Goal: Task Accomplishment & Management: Manage account settings

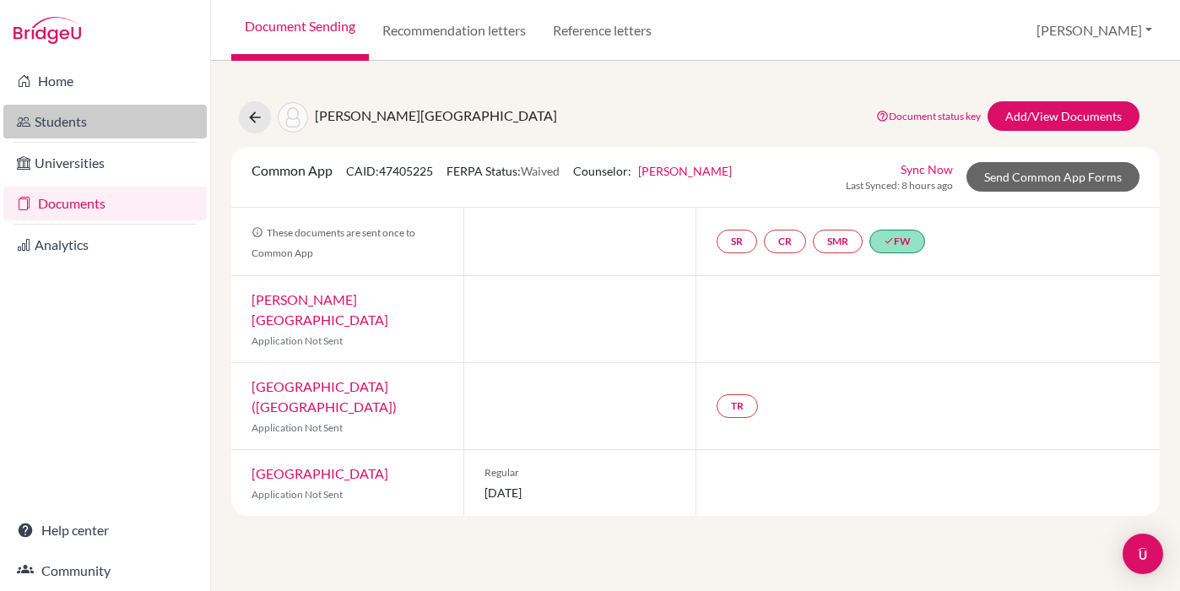
click at [82, 138] on link "Students" at bounding box center [104, 122] width 203 height 34
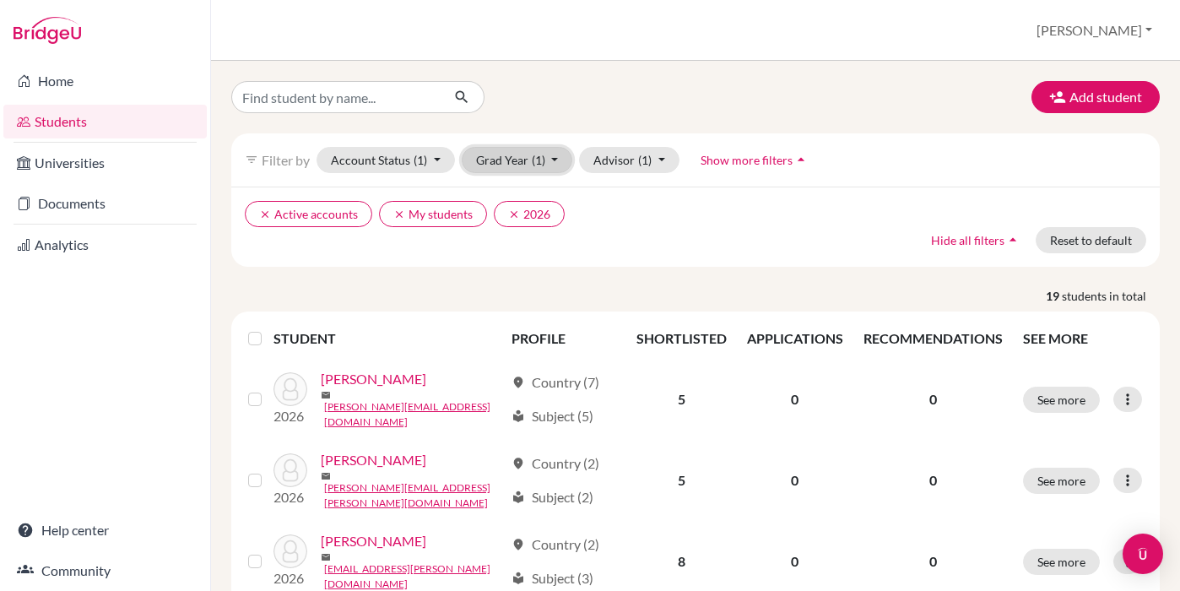
click at [533, 148] on button "Grad Year (1)" at bounding box center [517, 160] width 111 height 26
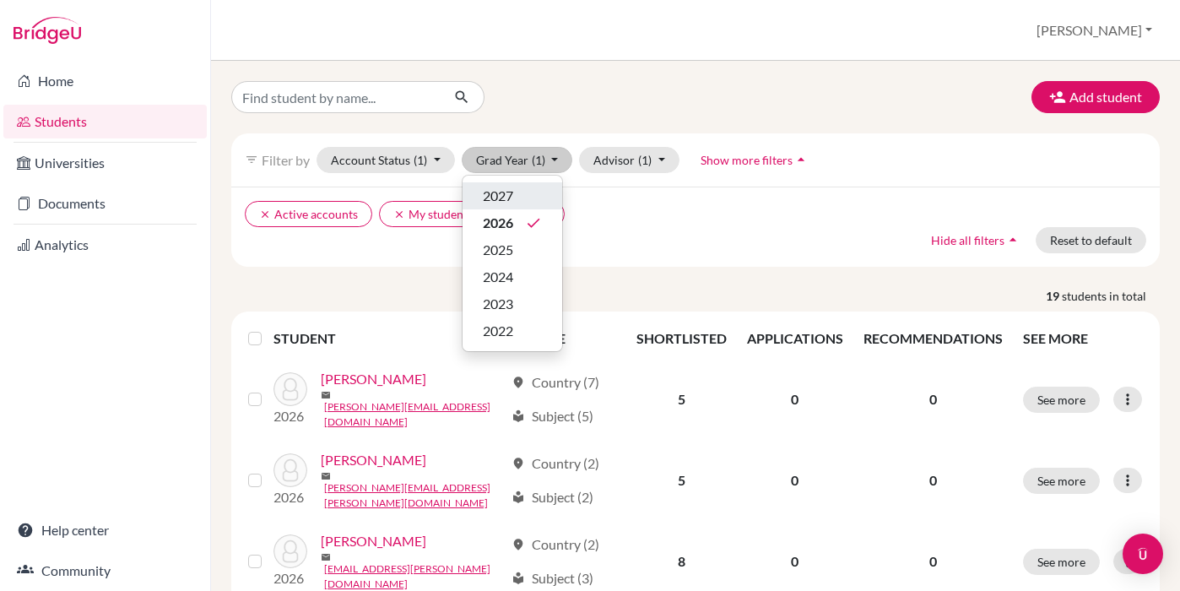
click at [513, 203] on span "2027" at bounding box center [498, 196] width 30 height 20
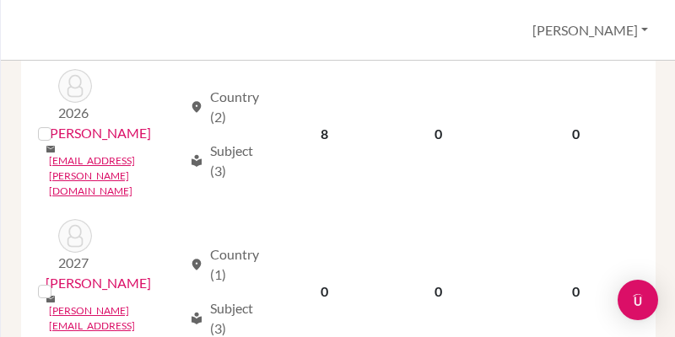
scroll to position [597, 0]
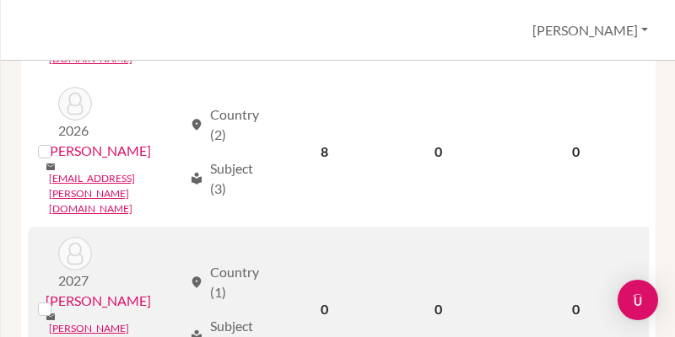
click at [105, 291] on link "[PERSON_NAME]" at bounding box center [98, 301] width 105 height 20
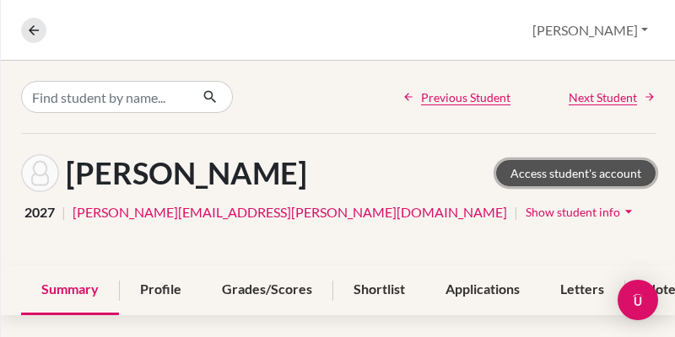
click at [558, 180] on link "Access student's account" at bounding box center [575, 173] width 159 height 26
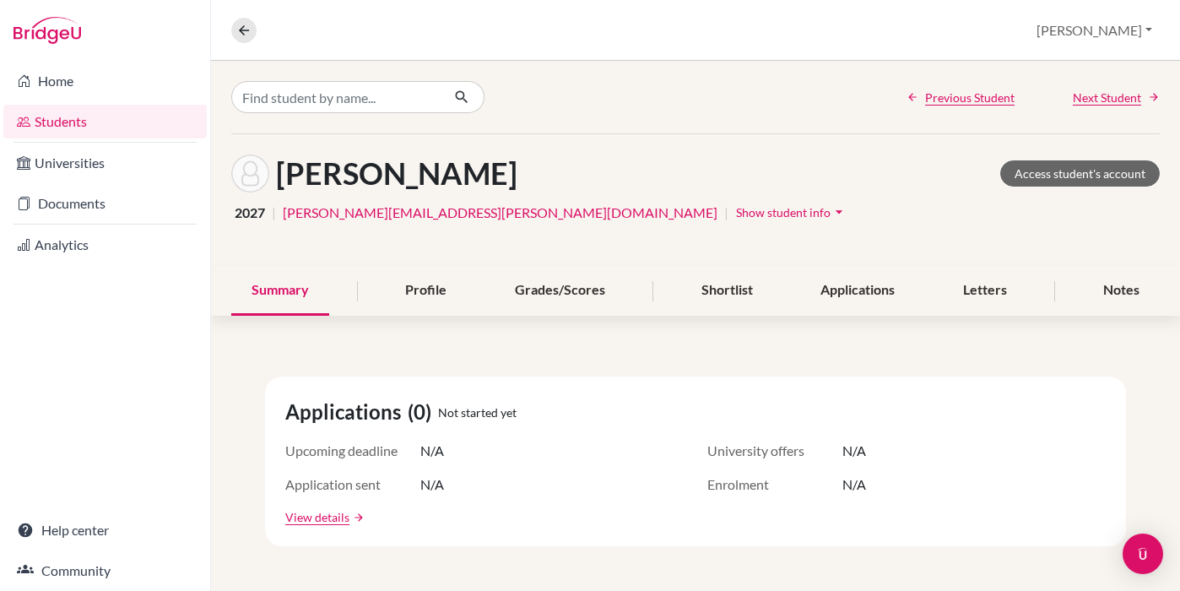
click at [160, 132] on link "Students" at bounding box center [104, 122] width 203 height 34
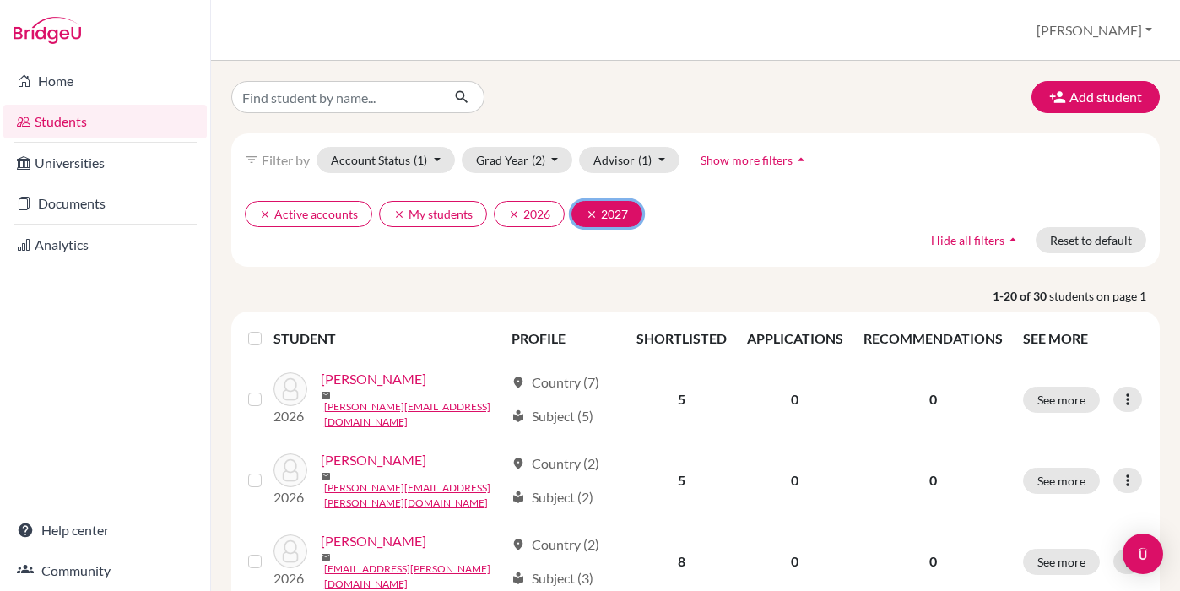
click at [587, 216] on icon "clear" at bounding box center [592, 214] width 12 height 12
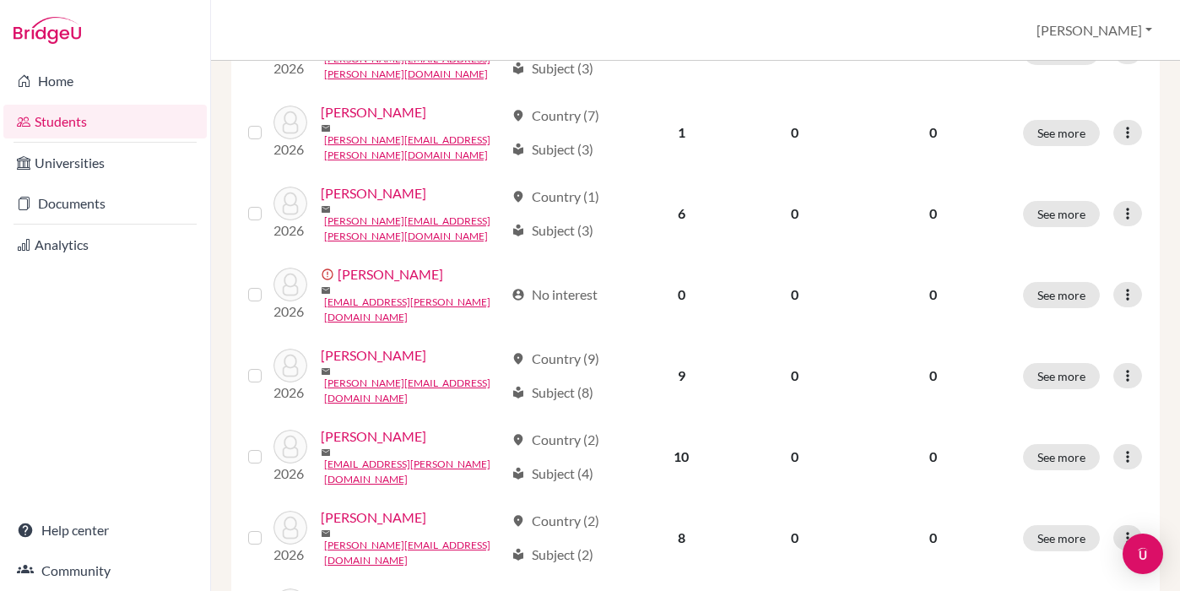
scroll to position [970, 0]
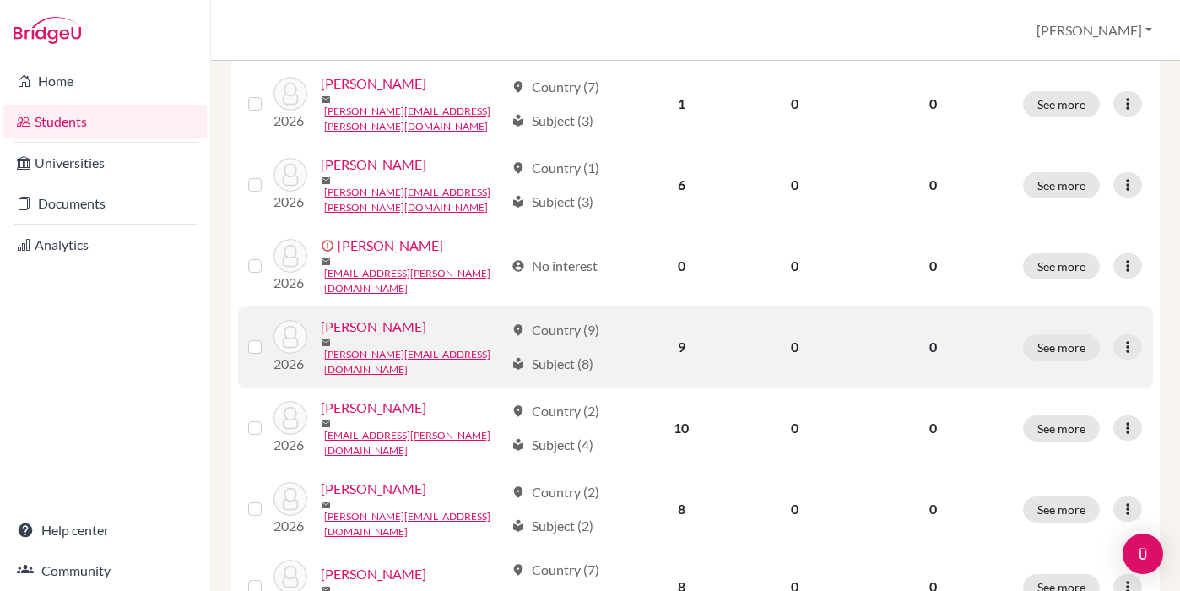
click at [368, 316] on link "[PERSON_NAME]" at bounding box center [373, 326] width 105 height 20
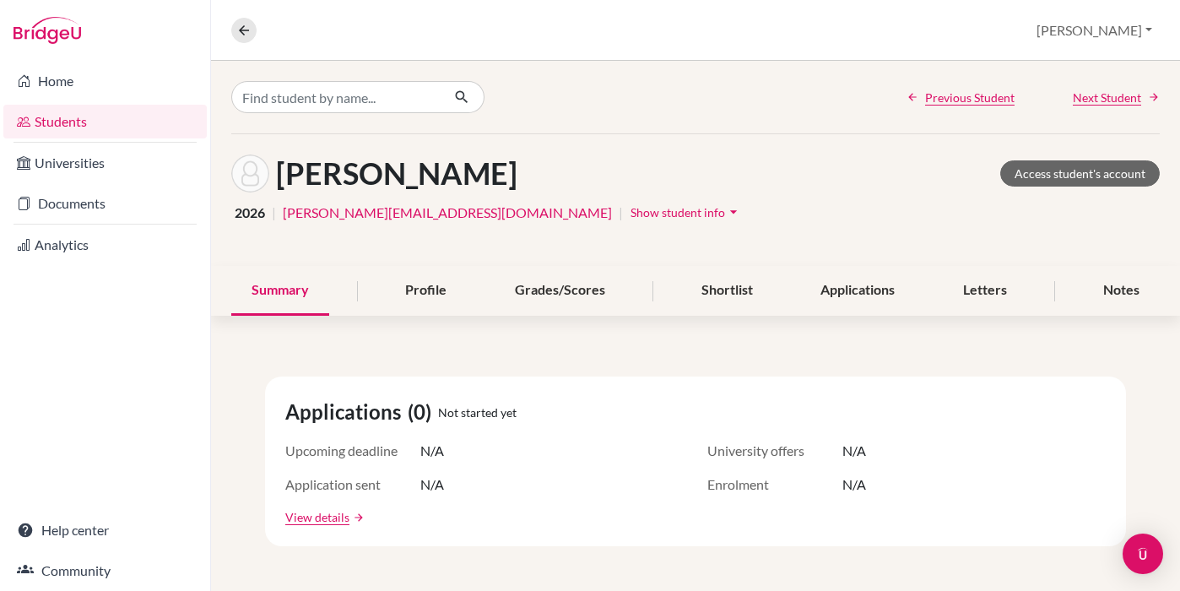
click at [400, 213] on link "[PERSON_NAME][EMAIL_ADDRESS][DOMAIN_NAME]" at bounding box center [447, 212] width 329 height 20
click at [725, 213] on icon "arrow_drop_down" at bounding box center [733, 211] width 17 height 17
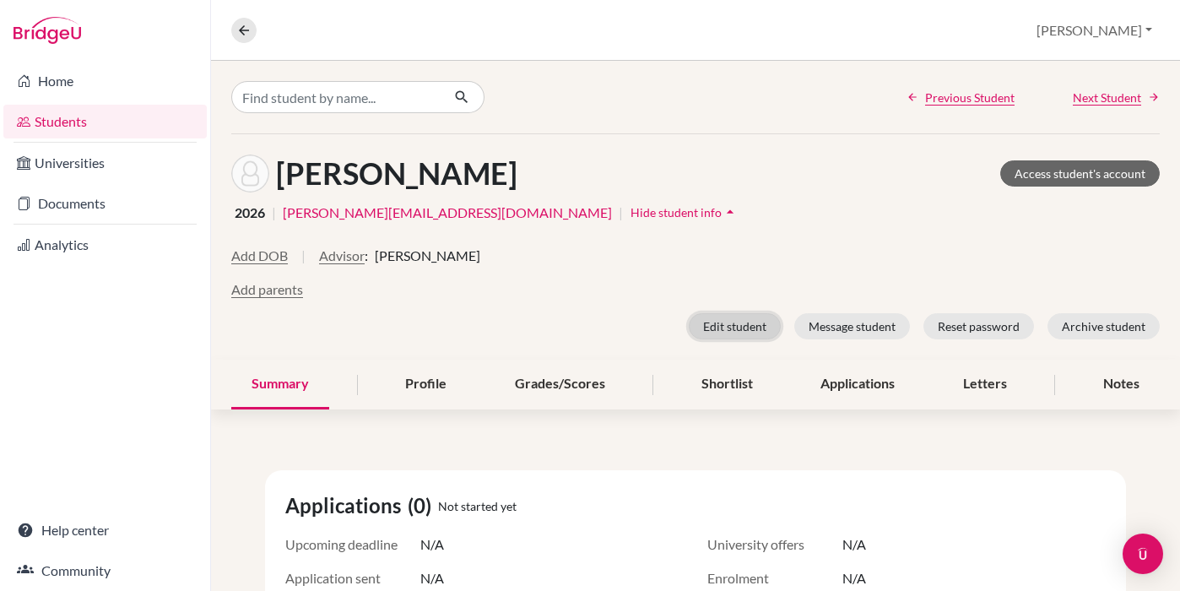
click at [739, 323] on button "Edit student" at bounding box center [734, 326] width 92 height 26
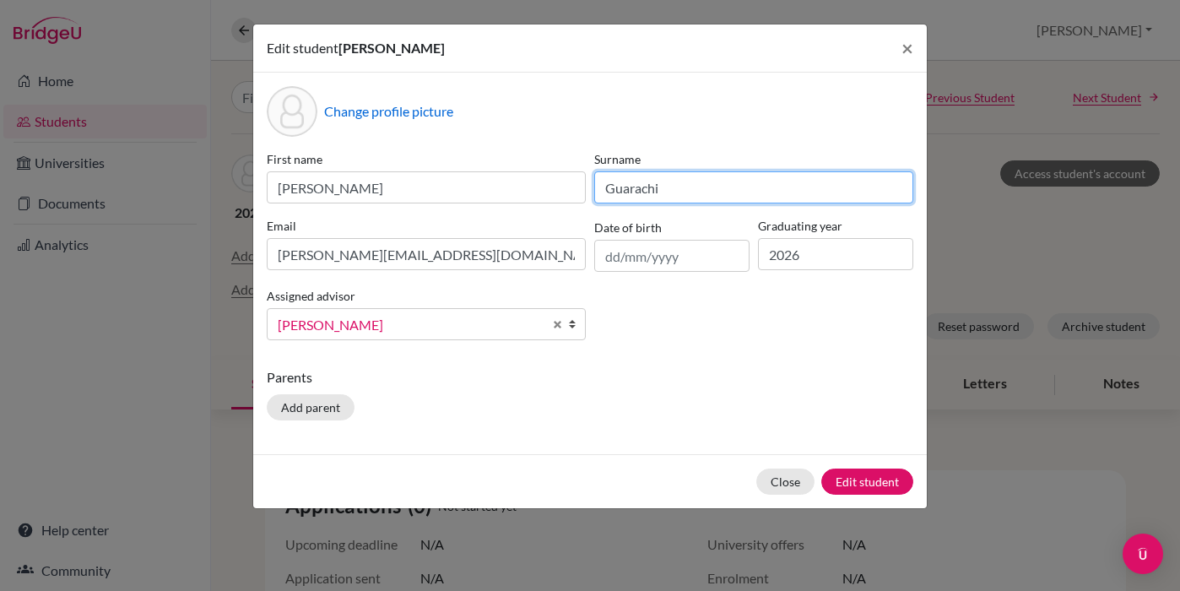
click at [669, 186] on input "Guarachi" at bounding box center [753, 187] width 319 height 32
type input "G"
type input "Bernal"
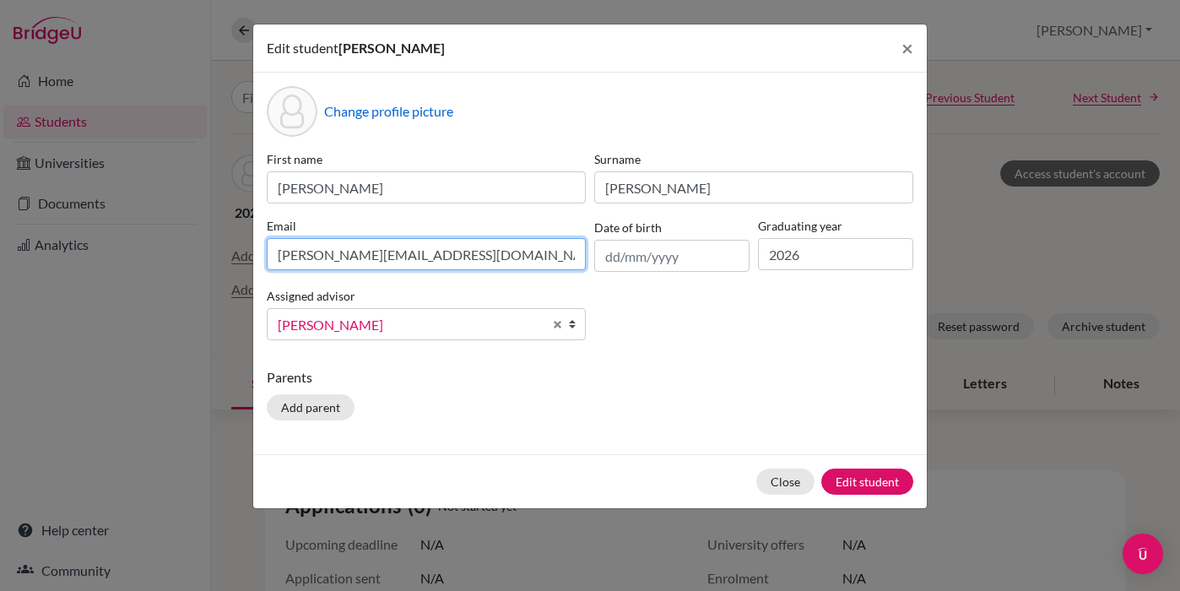
click at [370, 256] on input "[PERSON_NAME][EMAIL_ADDRESS][DOMAIN_NAME]" at bounding box center [426, 254] width 319 height 32
type input "natalia.bernal@highlandsinternational.org"
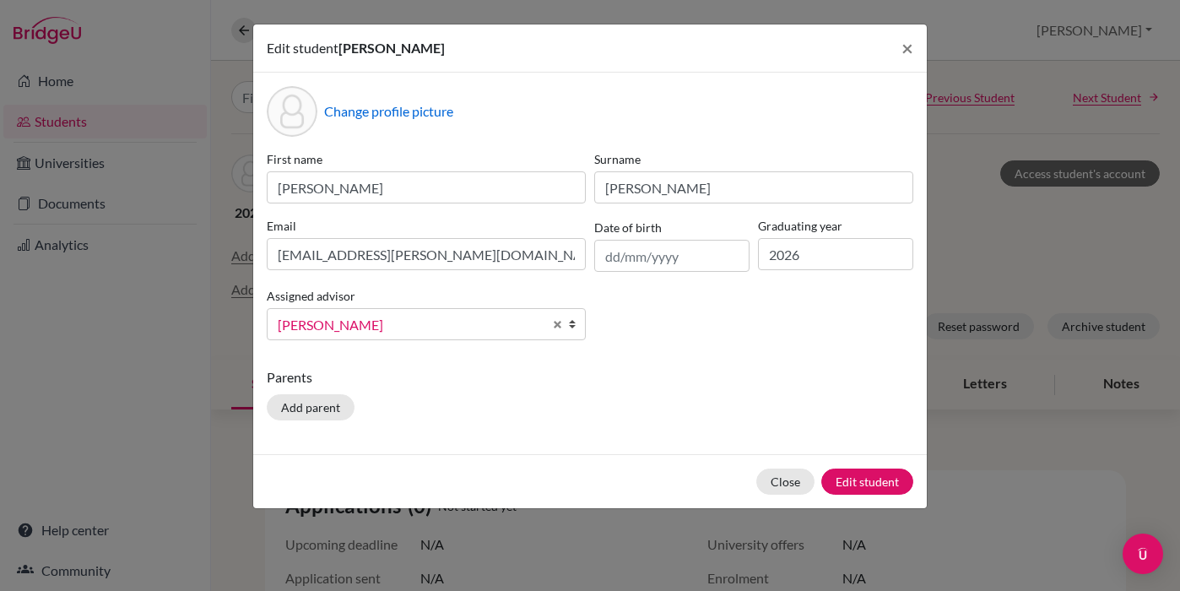
click at [643, 332] on div "First name Natalia Surname Bernal Email natalia.bernal@highlandsinternational.o…" at bounding box center [589, 251] width 655 height 203
click at [854, 477] on button "Edit student" at bounding box center [867, 481] width 92 height 26
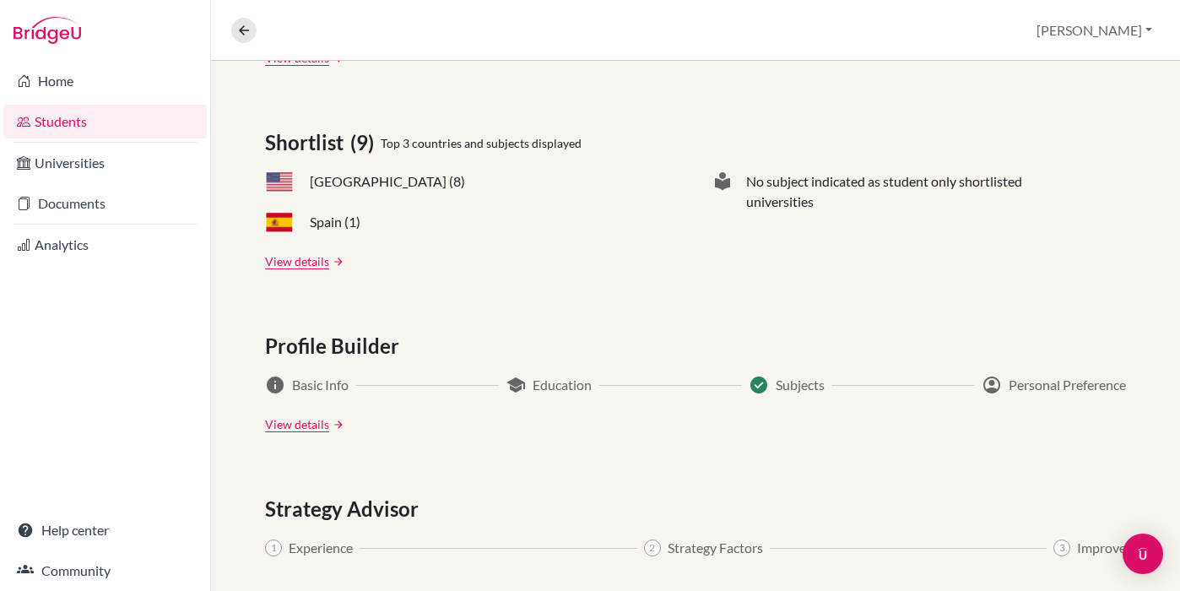
scroll to position [1074, 0]
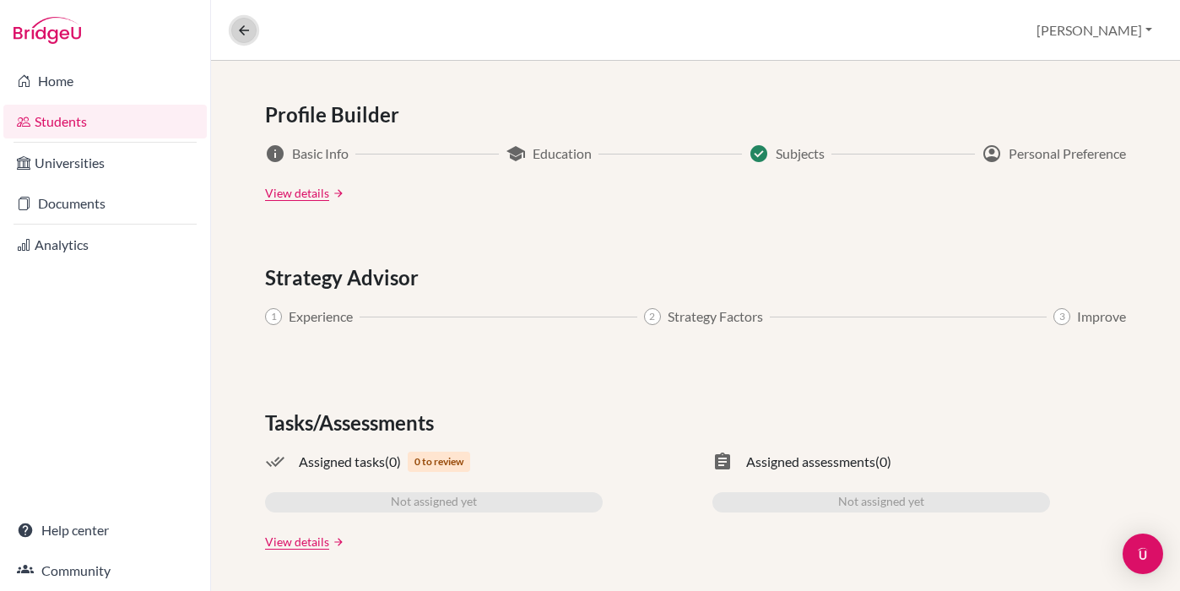
click at [245, 24] on icon at bounding box center [243, 30] width 15 height 15
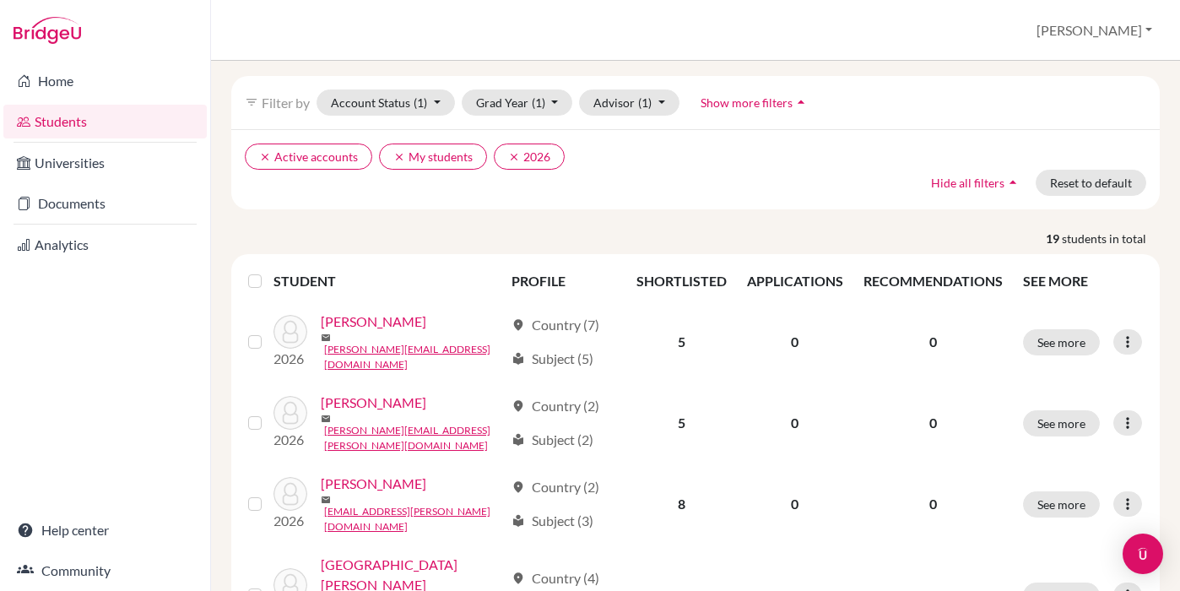
scroll to position [59, 0]
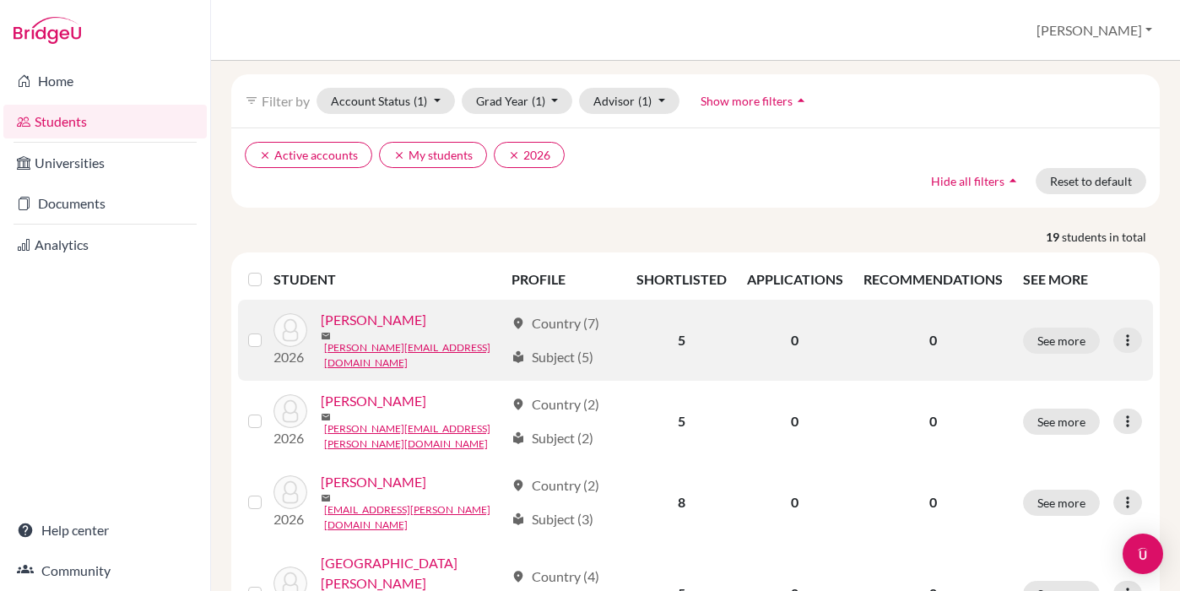
click at [386, 329] on link "[PERSON_NAME]" at bounding box center [373, 320] width 105 height 20
